Goal: Task Accomplishment & Management: Complete application form

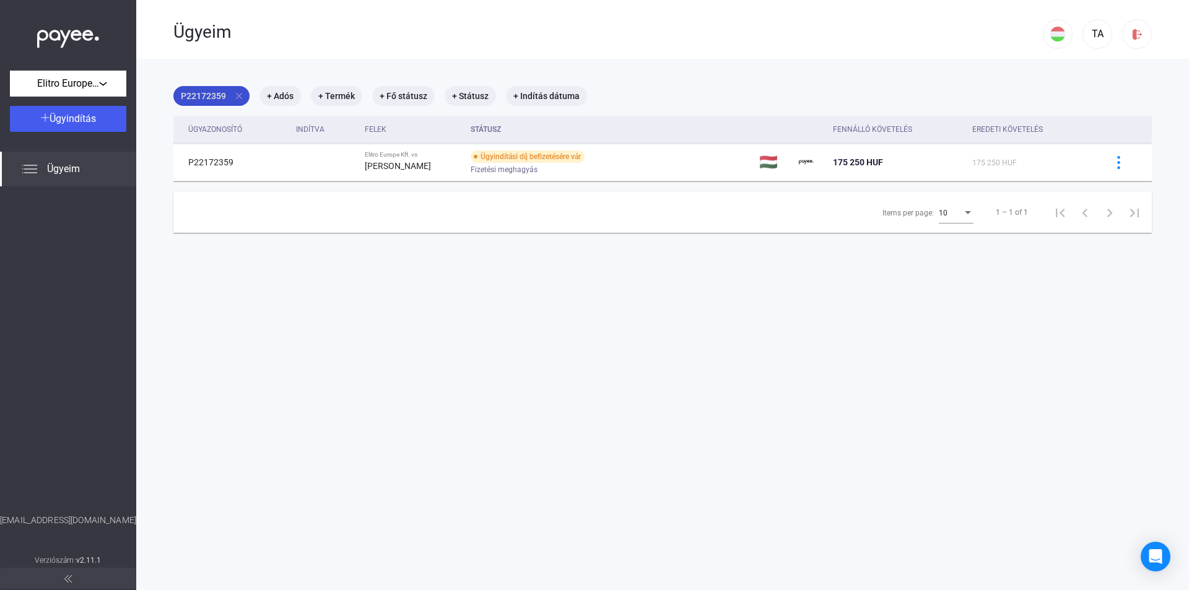
click at [238, 96] on mat-icon "close" at bounding box center [239, 95] width 11 height 11
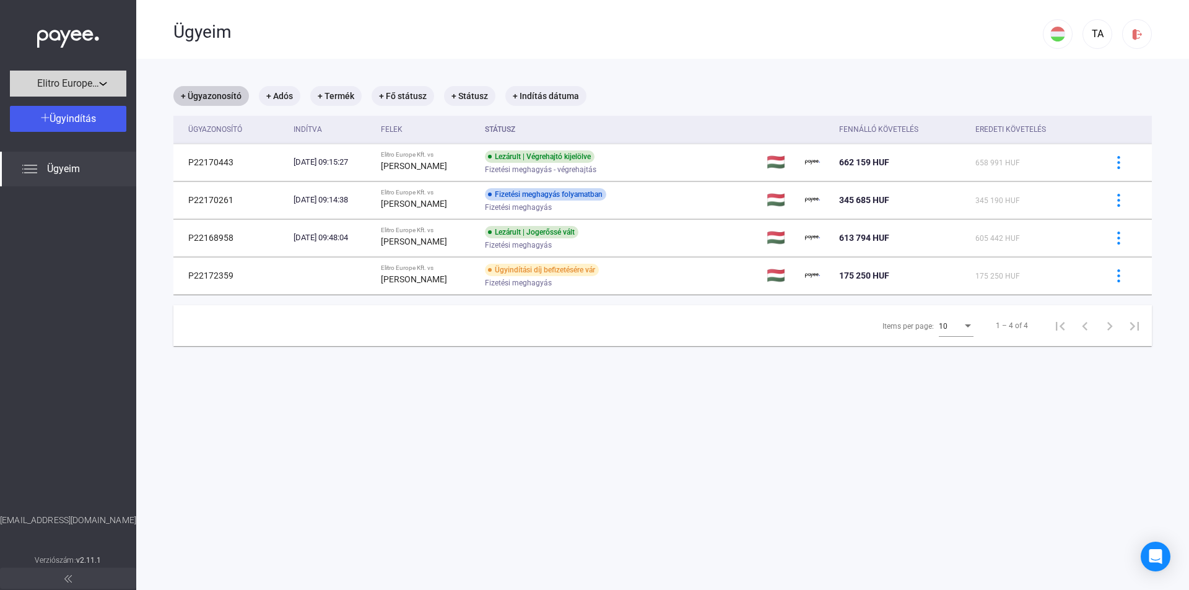
click at [103, 84] on div "Elitro Europe Kft." at bounding box center [68, 83] width 109 height 15
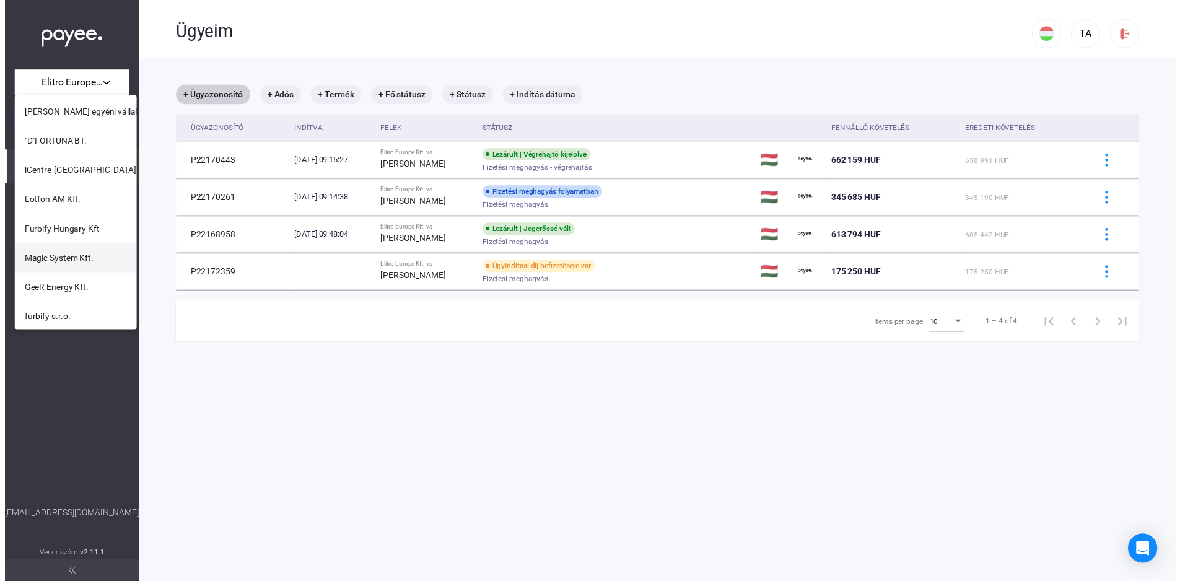
scroll to position [505, 0]
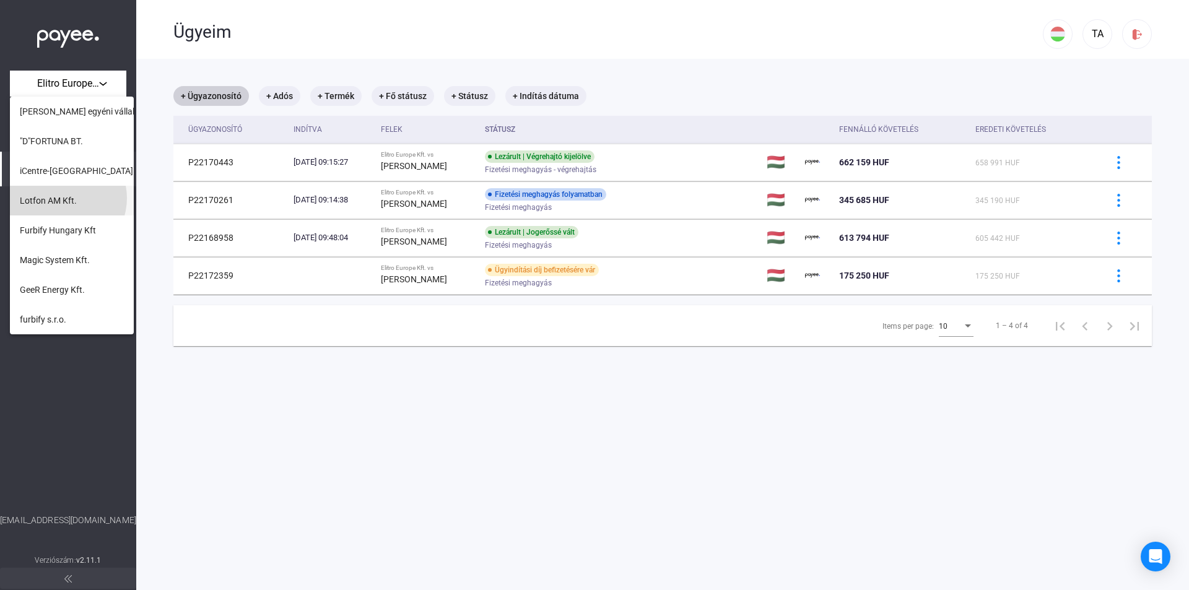
click at [63, 198] on span "Lotfon AM Kft." at bounding box center [48, 200] width 57 height 15
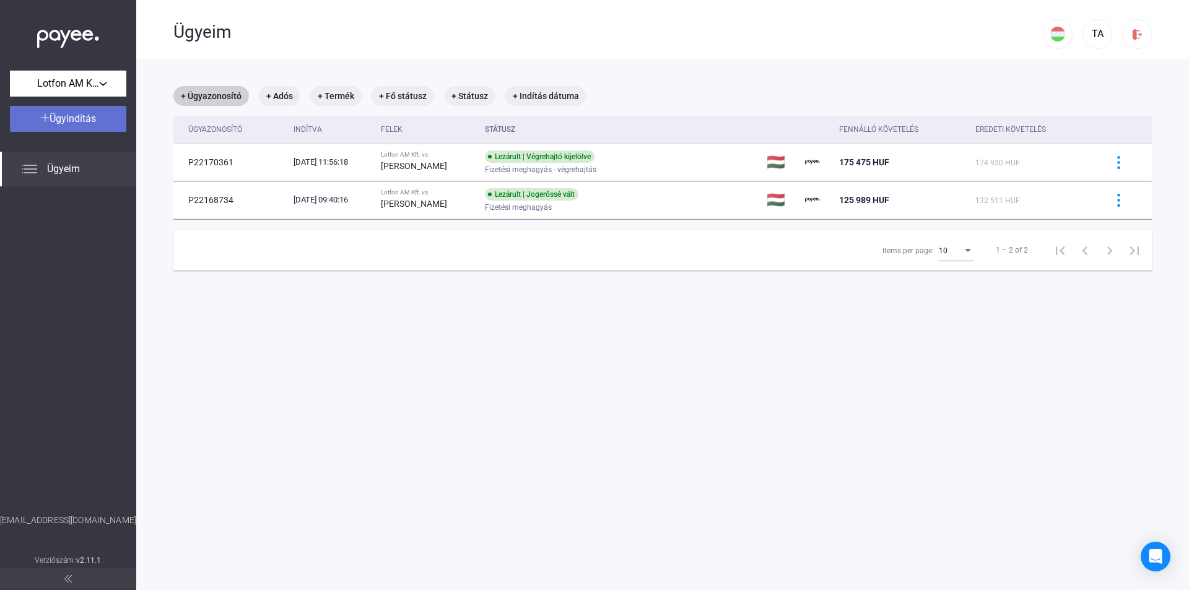
click at [96, 121] on span "Ügyindítás" at bounding box center [73, 119] width 46 height 12
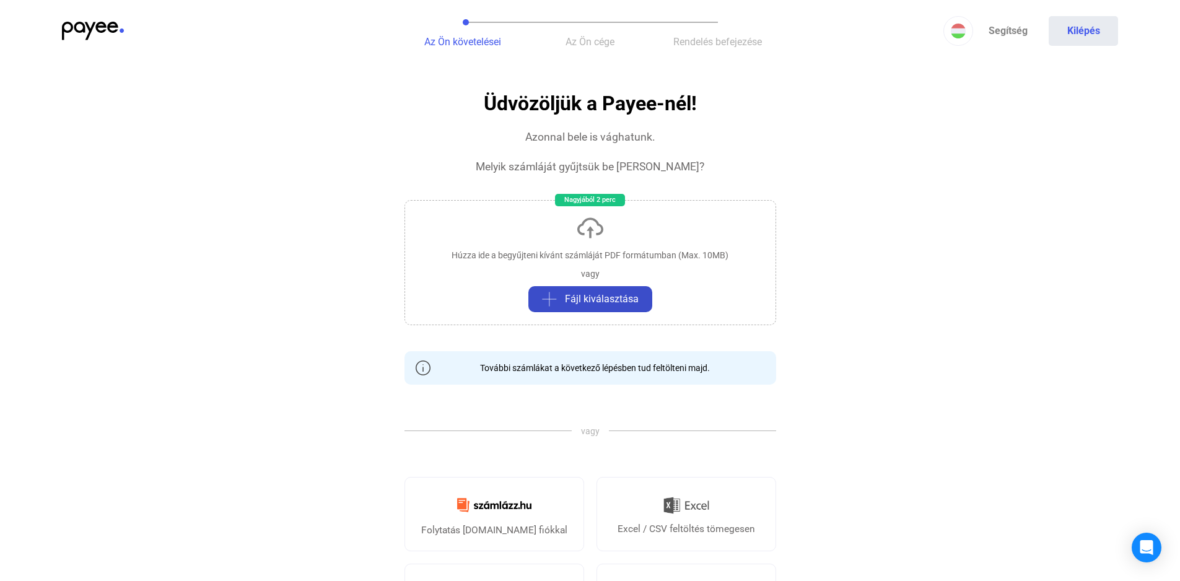
click at [608, 306] on span "Fájl kiválasztása" at bounding box center [602, 299] width 74 height 15
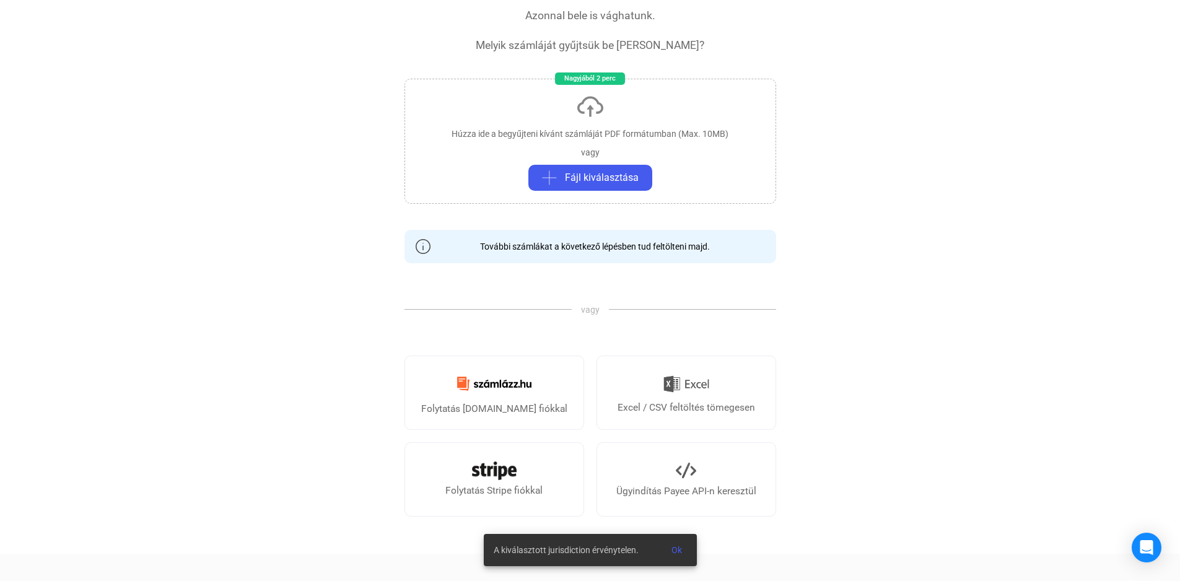
scroll to position [124, 0]
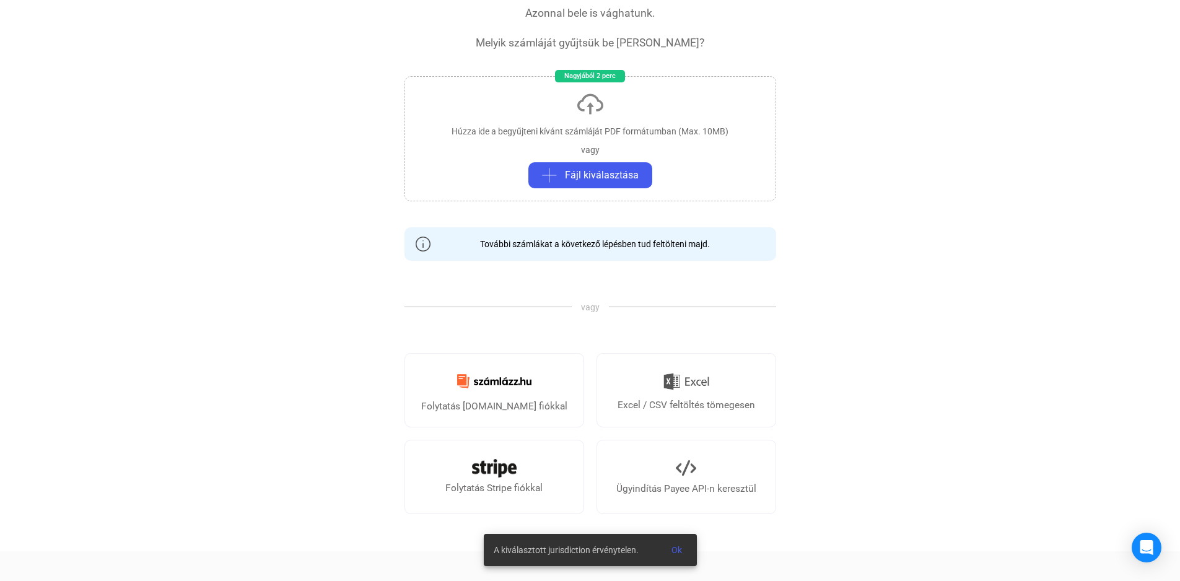
click at [679, 551] on span "Ok" at bounding box center [676, 550] width 11 height 10
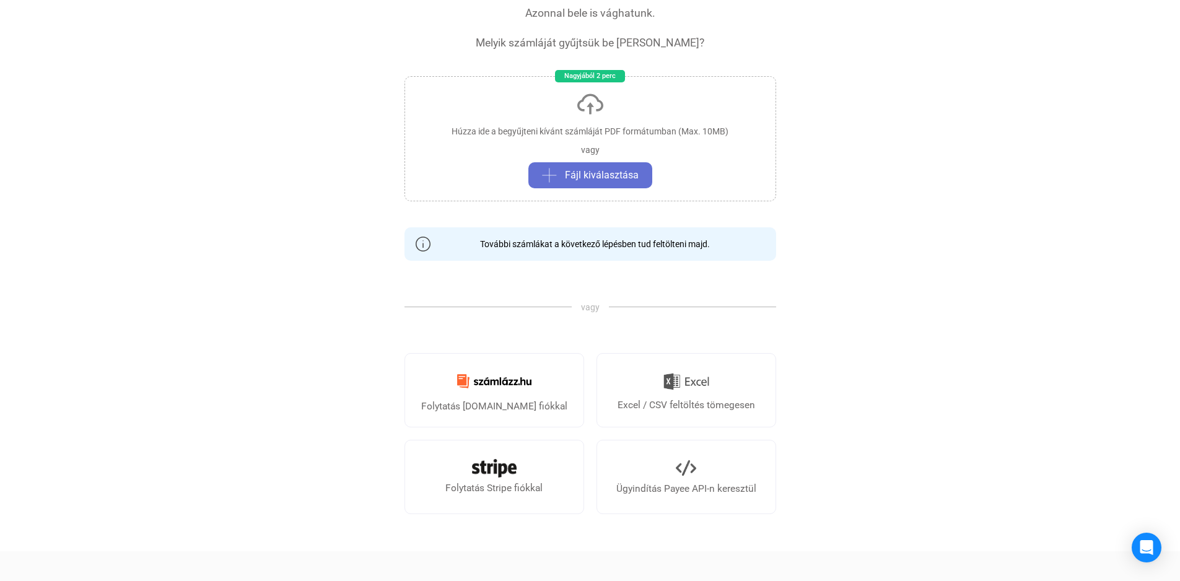
click at [580, 174] on span "Fájl kiválasztása" at bounding box center [602, 175] width 74 height 15
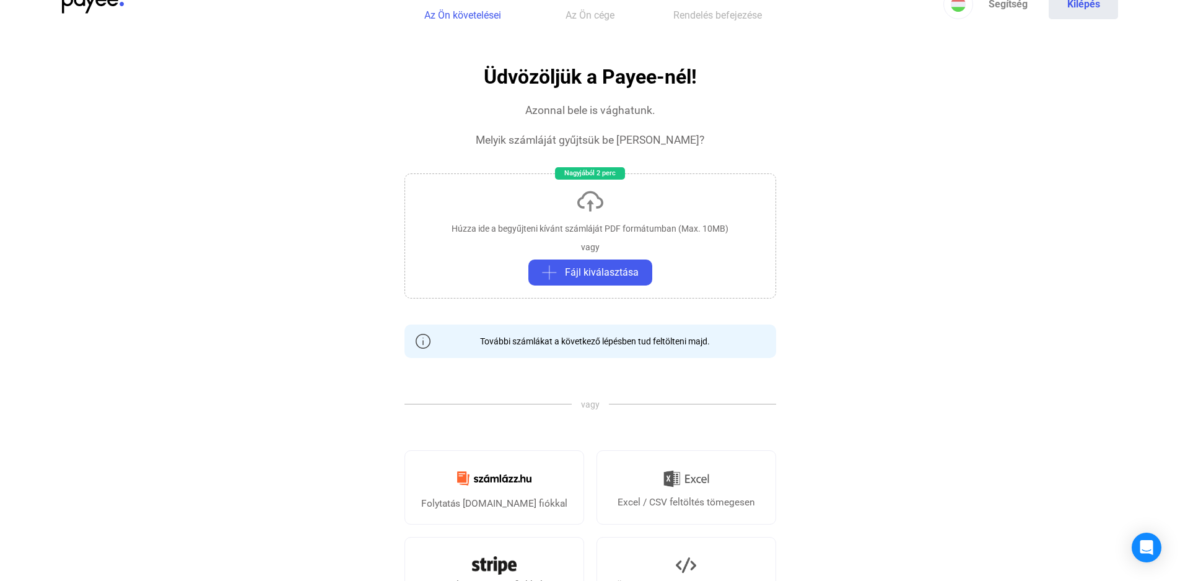
scroll to position [0, 0]
